Goal: Browse casually: Explore the website without a specific task or goal

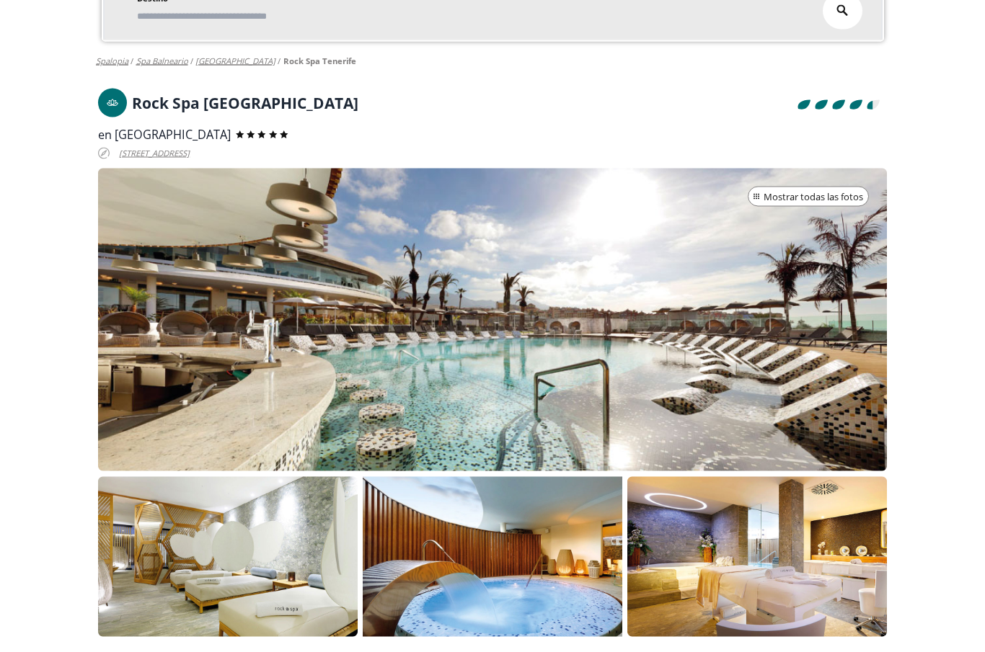
click at [828, 357] on div at bounding box center [492, 320] width 789 height 303
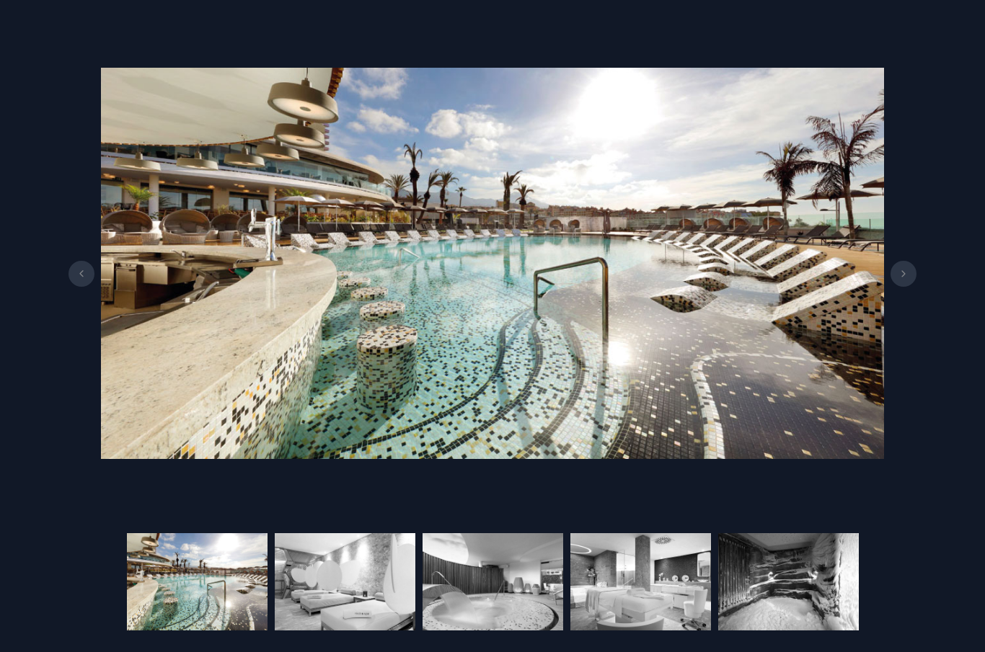
click at [903, 287] on button at bounding box center [903, 274] width 26 height 26
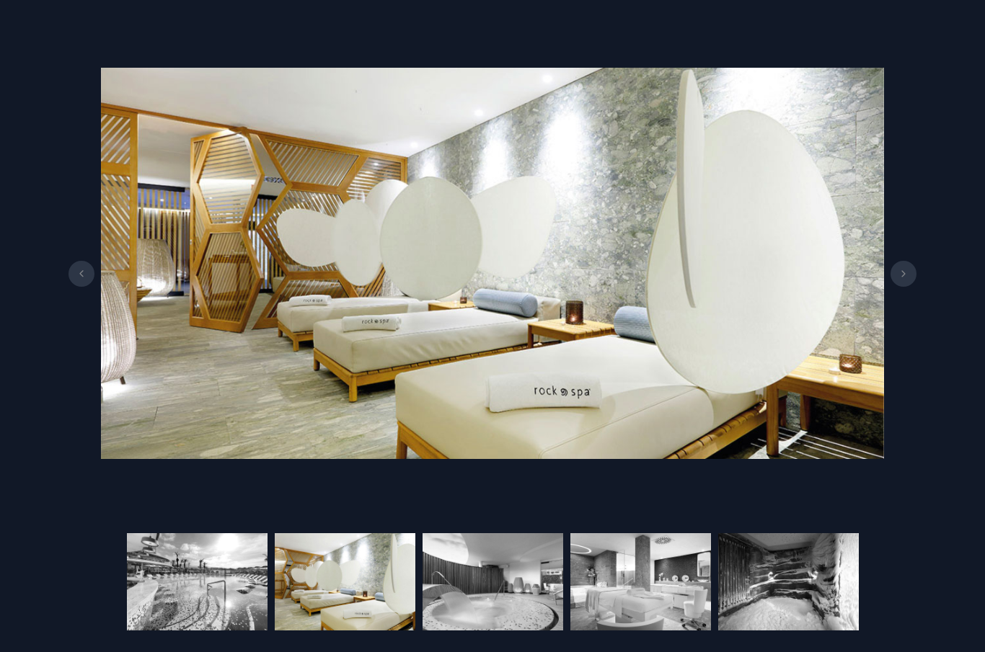
click at [903, 287] on button at bounding box center [903, 274] width 26 height 26
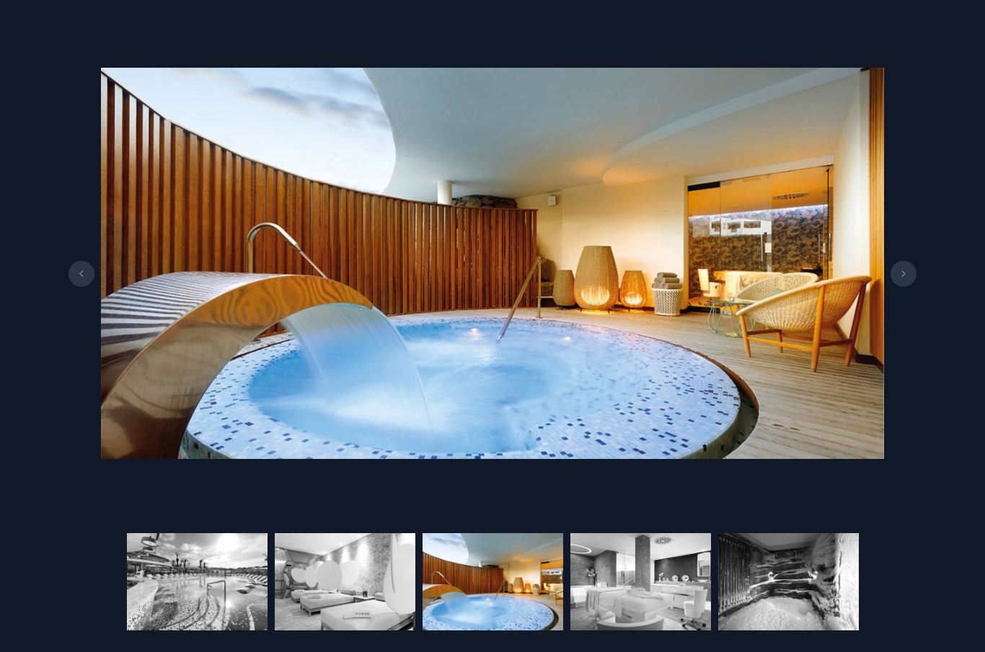
click at [905, 278] on icon at bounding box center [904, 273] width 12 height 7
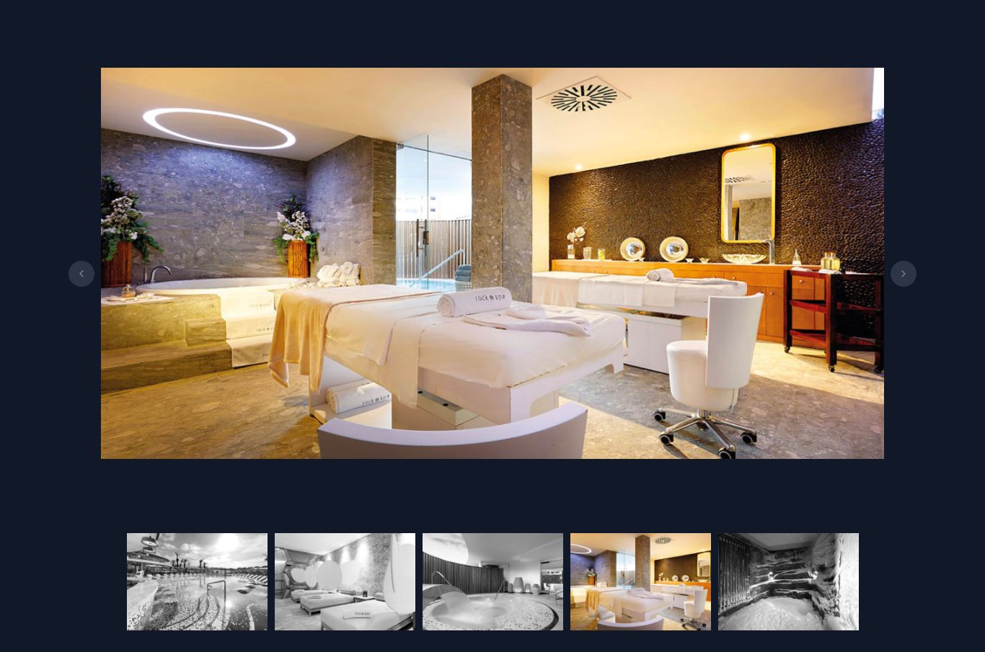
click at [893, 287] on button at bounding box center [903, 274] width 26 height 26
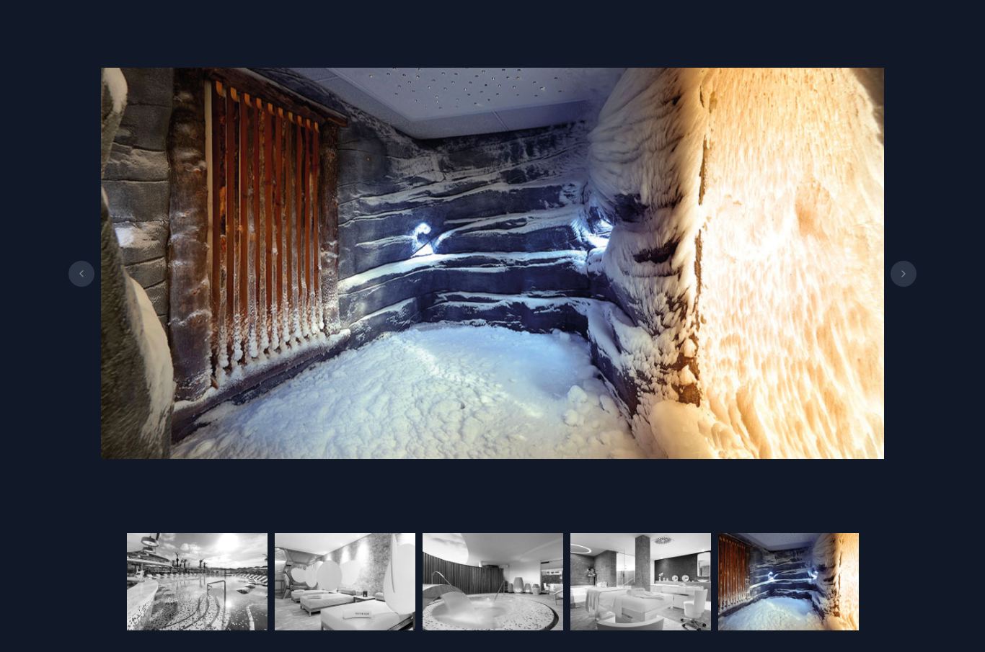
click at [901, 278] on icon at bounding box center [904, 273] width 12 height 7
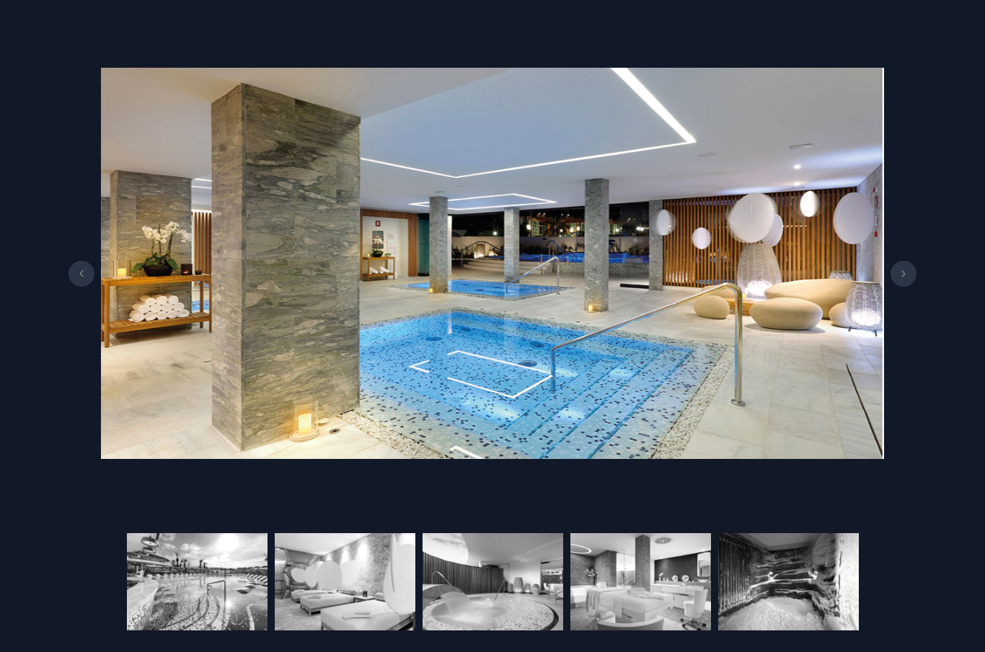
click at [905, 278] on icon at bounding box center [904, 273] width 12 height 7
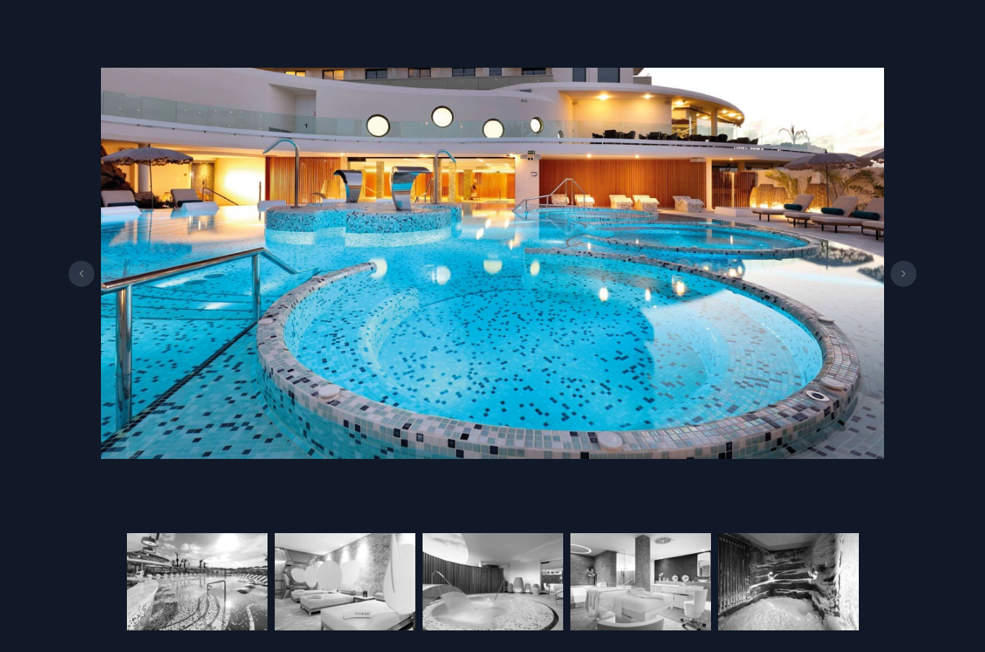
click at [908, 287] on button at bounding box center [903, 274] width 26 height 26
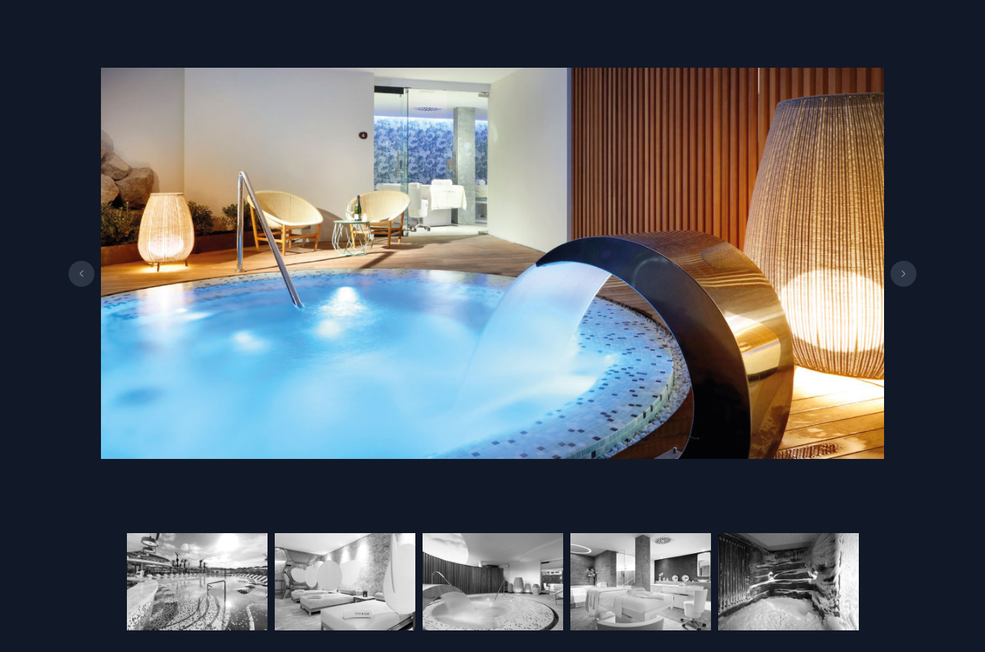
click at [908, 278] on icon at bounding box center [904, 273] width 12 height 7
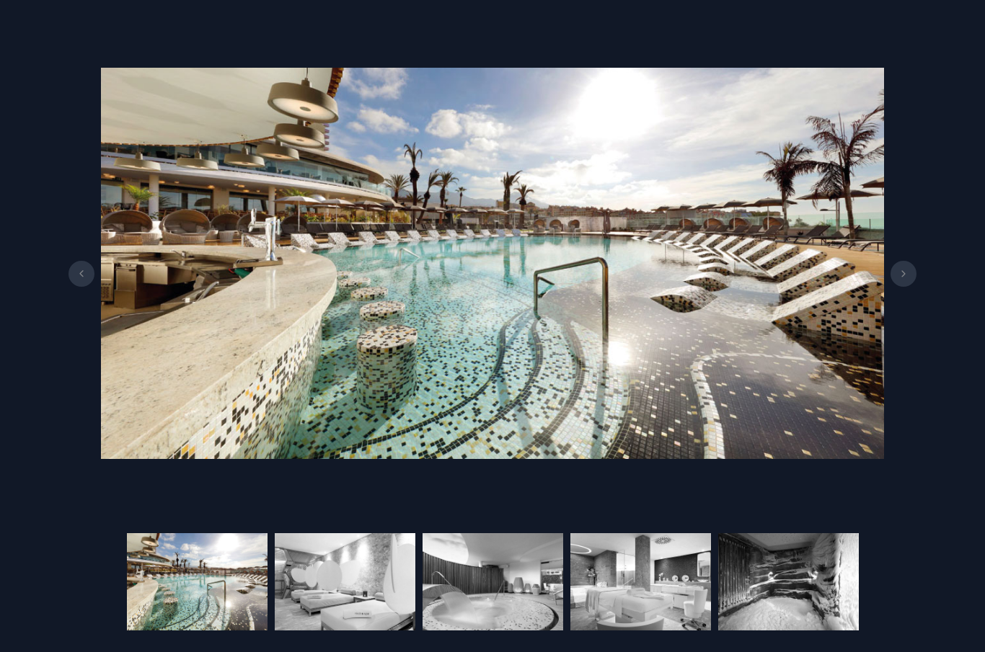
click at [906, 287] on button at bounding box center [903, 274] width 26 height 26
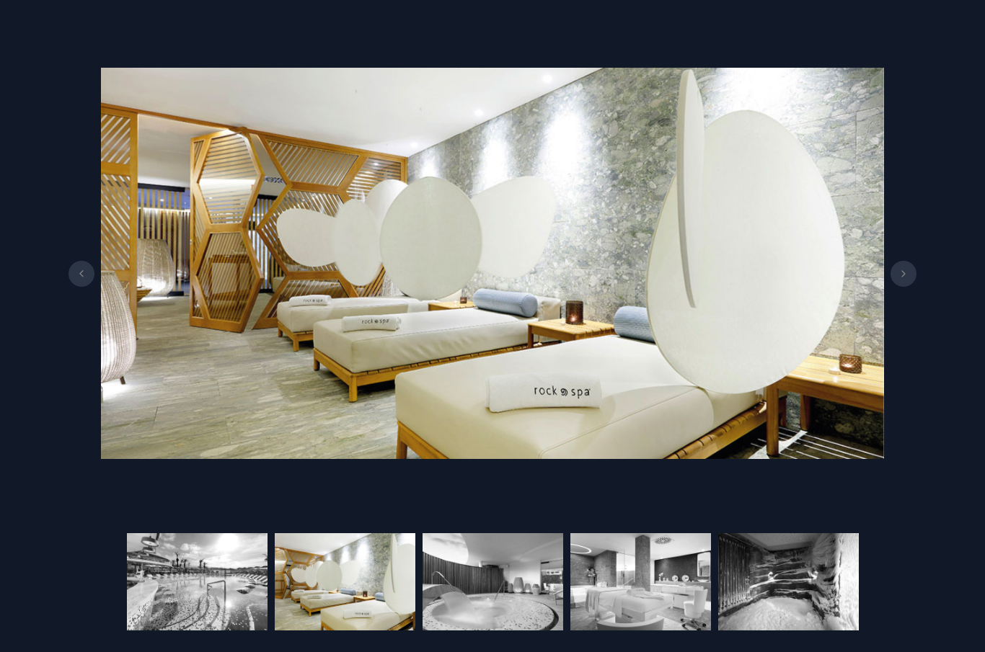
click at [905, 287] on button at bounding box center [903, 274] width 26 height 26
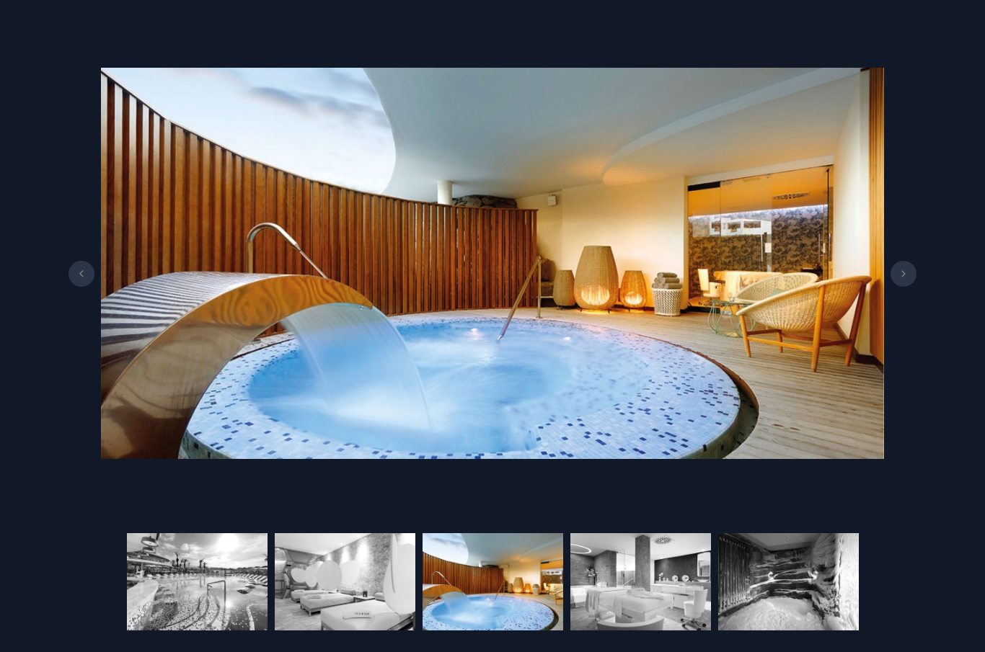
click at [952, 247] on div at bounding box center [492, 263] width 985 height 483
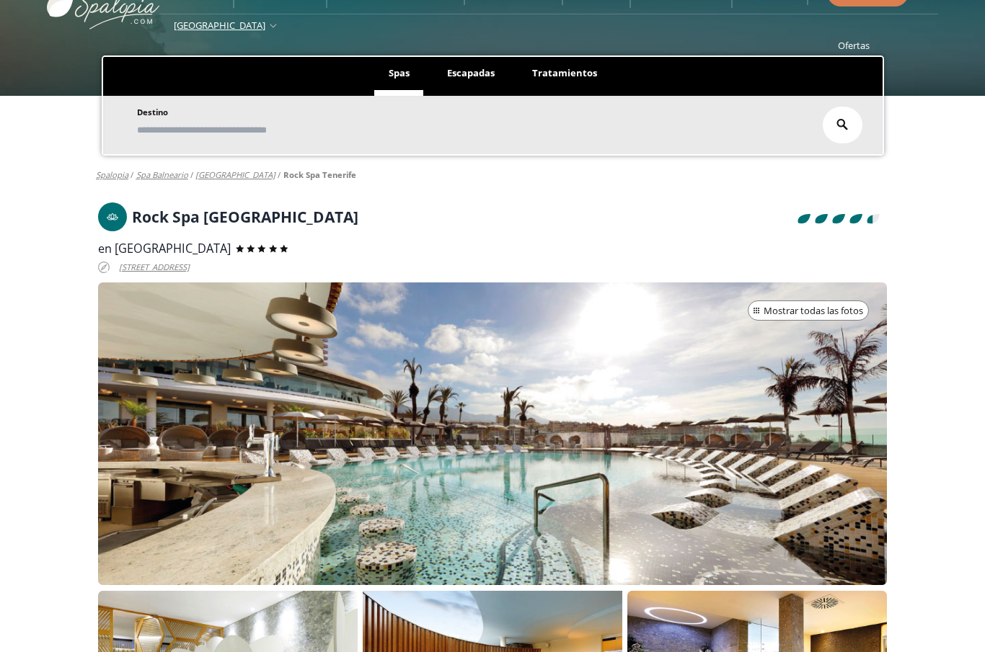
scroll to position [0, 0]
